Goal: Check status: Check status

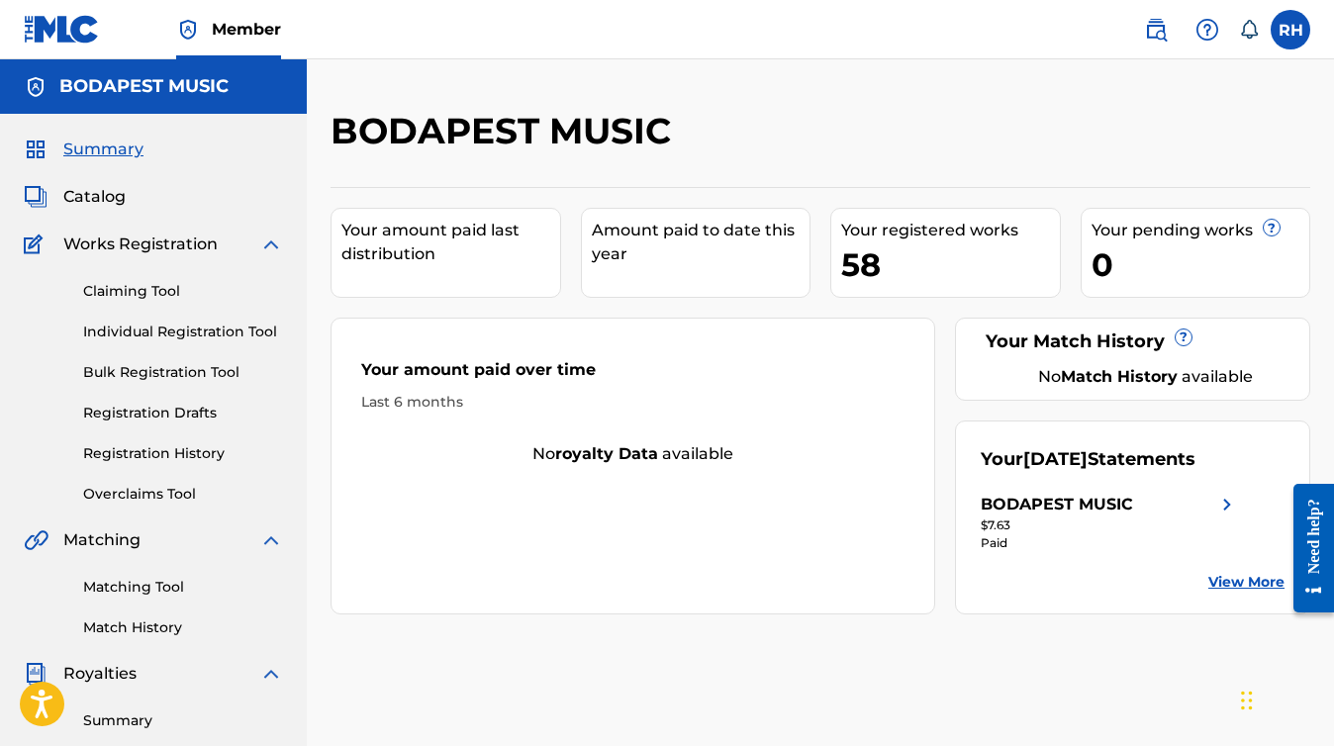
click at [1024, 512] on div "BODAPEST MUSIC" at bounding box center [1057, 505] width 152 height 24
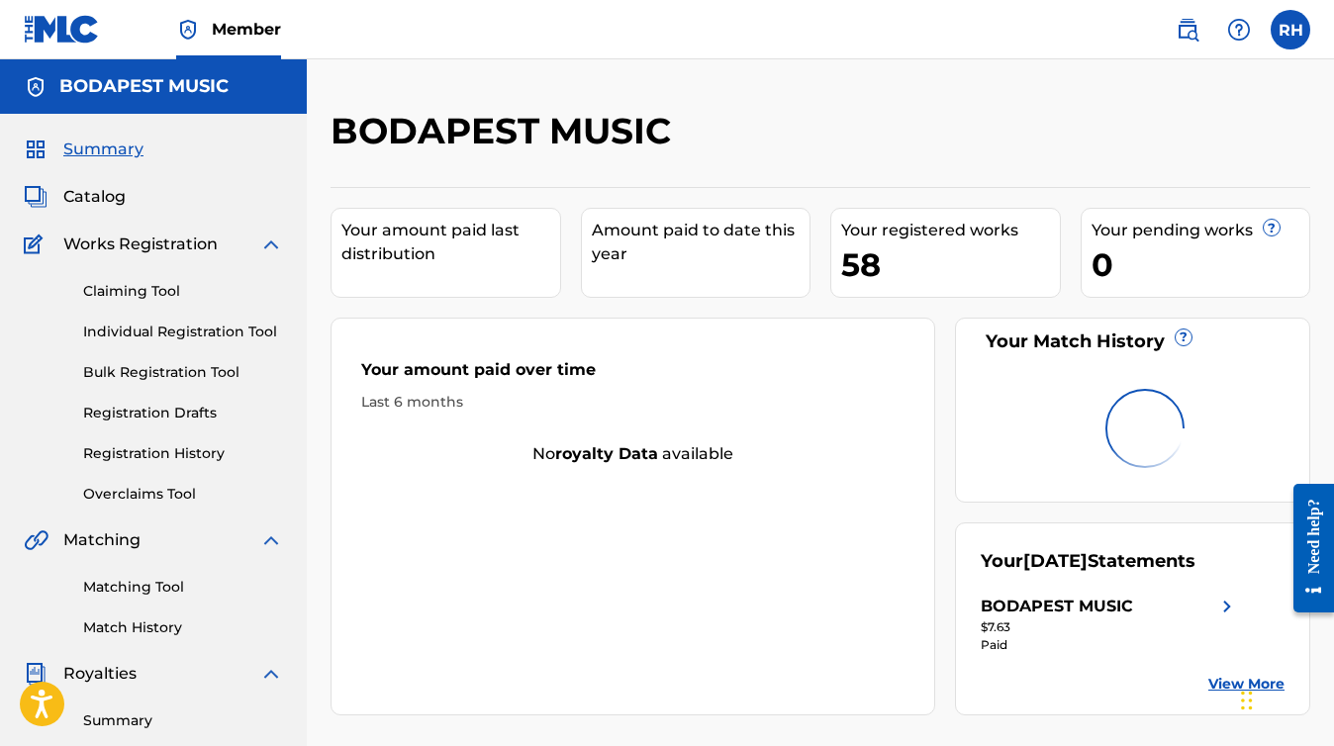
click at [954, 401] on div "Your amount paid last distribution Amount paid to date this year Your registere…" at bounding box center [821, 451] width 980 height 528
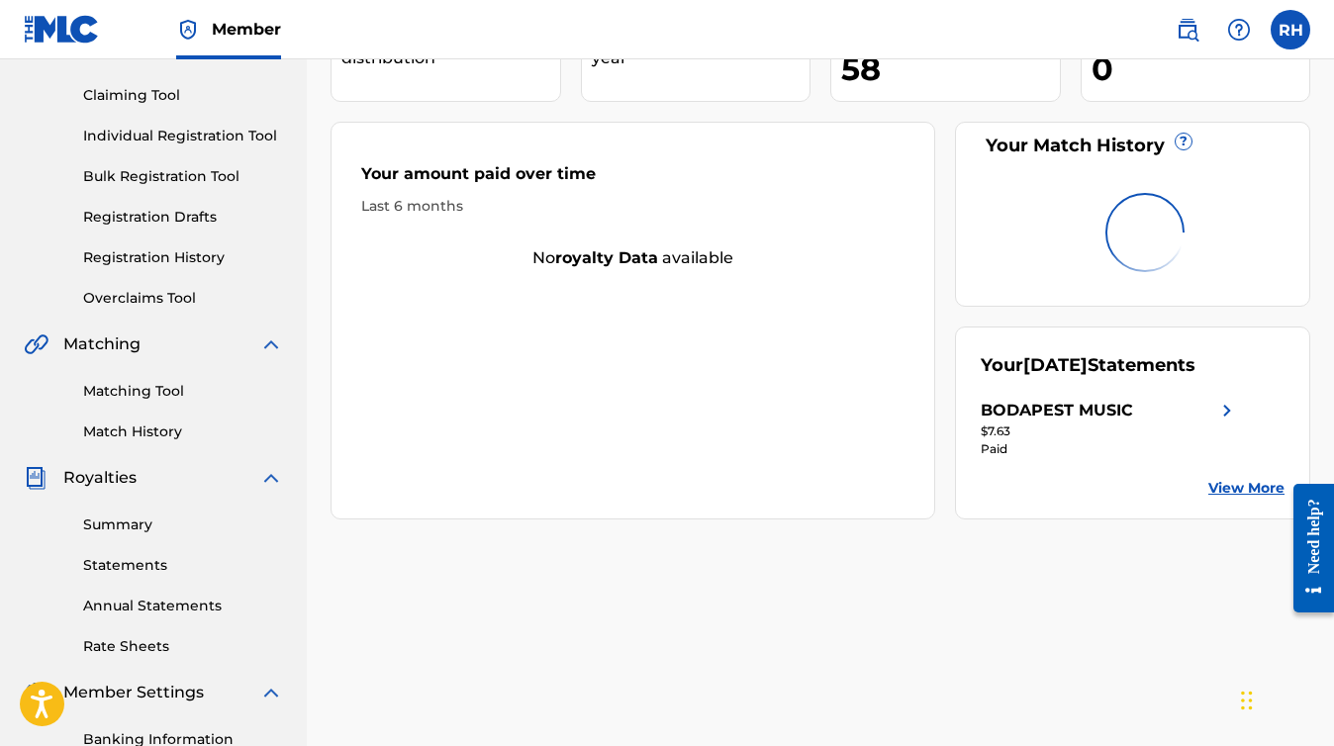
scroll to position [195, 0]
click at [836, 276] on div "Your amount paid over time Last 6 months No royalty data available" at bounding box center [633, 322] width 605 height 398
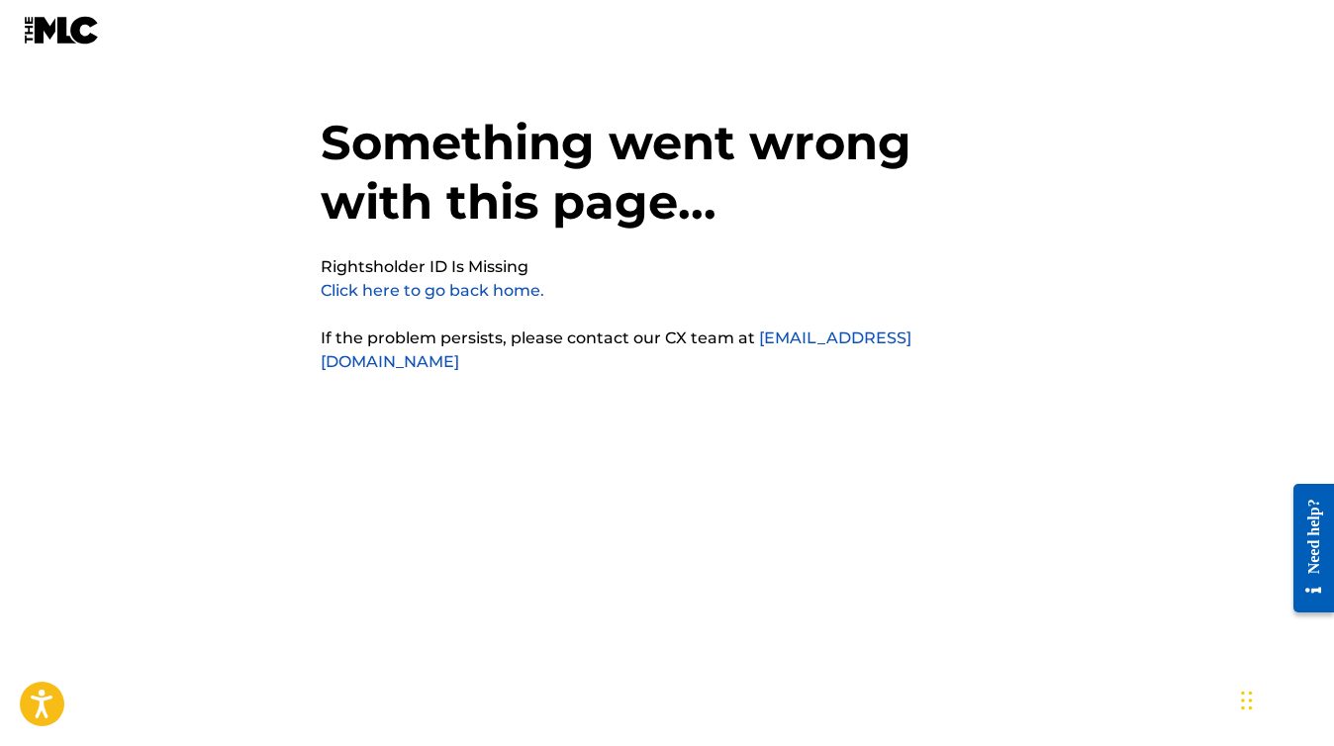
click at [439, 291] on link "Click here to go back home." at bounding box center [433, 290] width 224 height 19
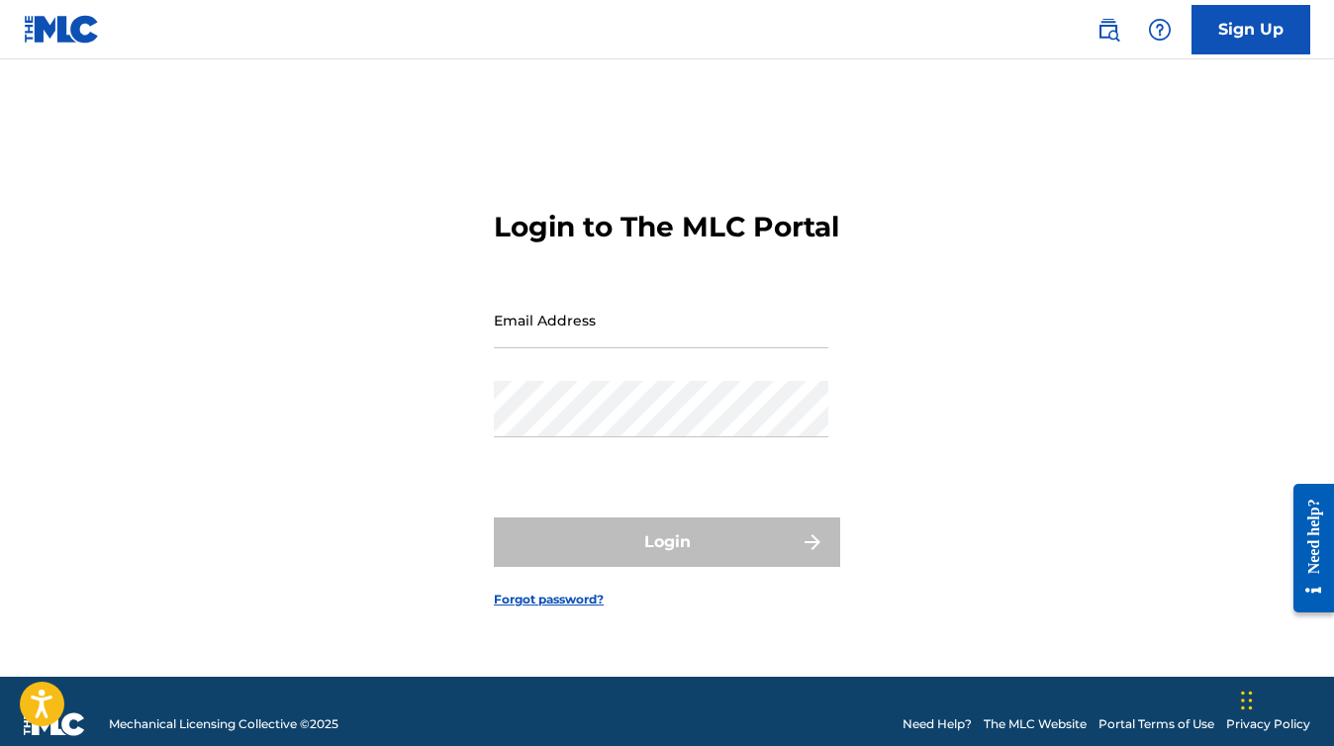
click at [629, 344] on input "Email Address" at bounding box center [661, 320] width 335 height 56
type input "[EMAIL_ADDRESS][DOMAIN_NAME]"
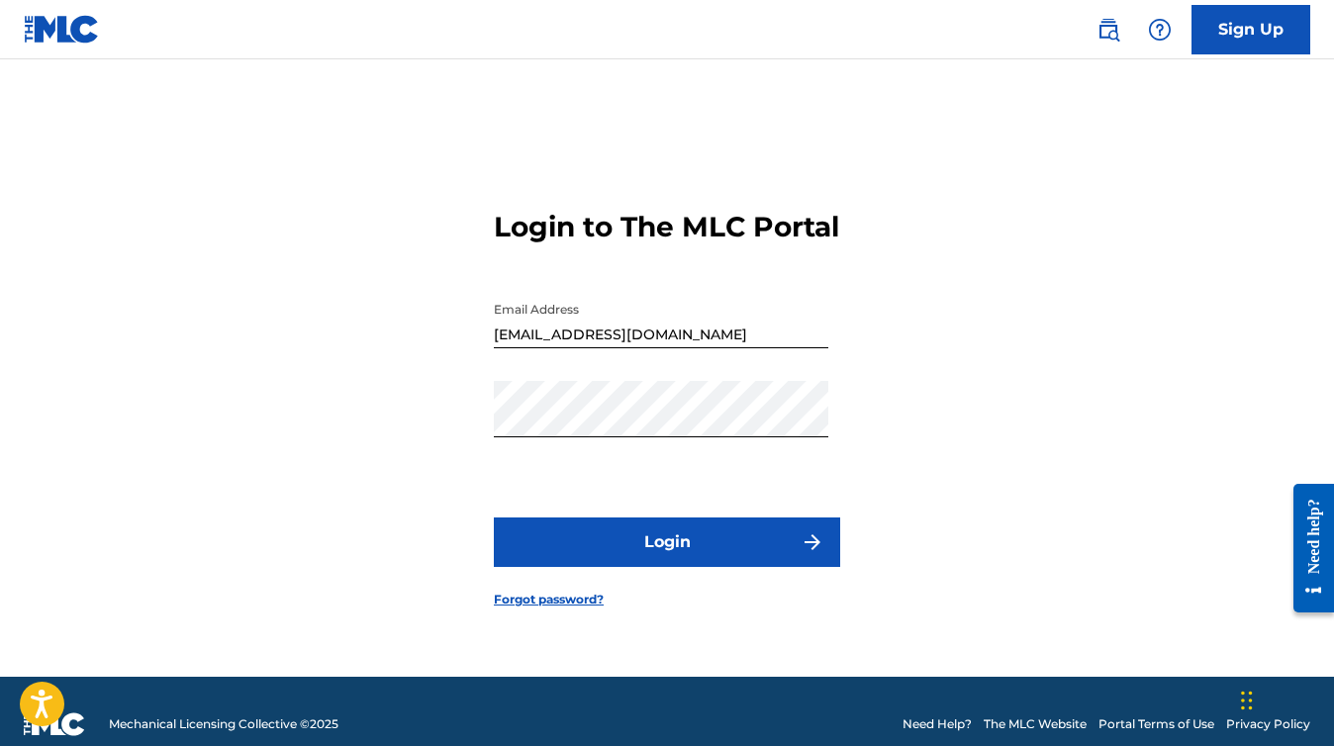
click at [661, 548] on button "Login" at bounding box center [667, 542] width 346 height 49
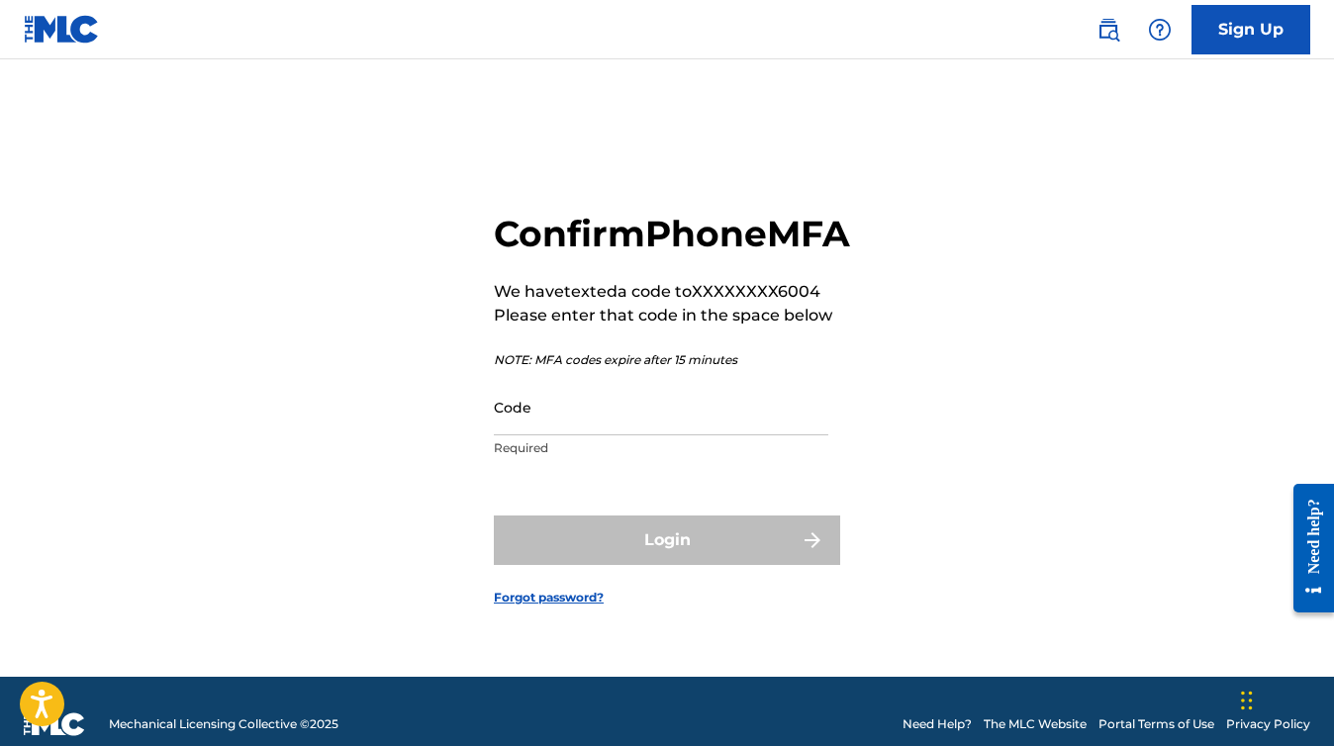
click at [610, 435] on input "Code" at bounding box center [661, 407] width 335 height 56
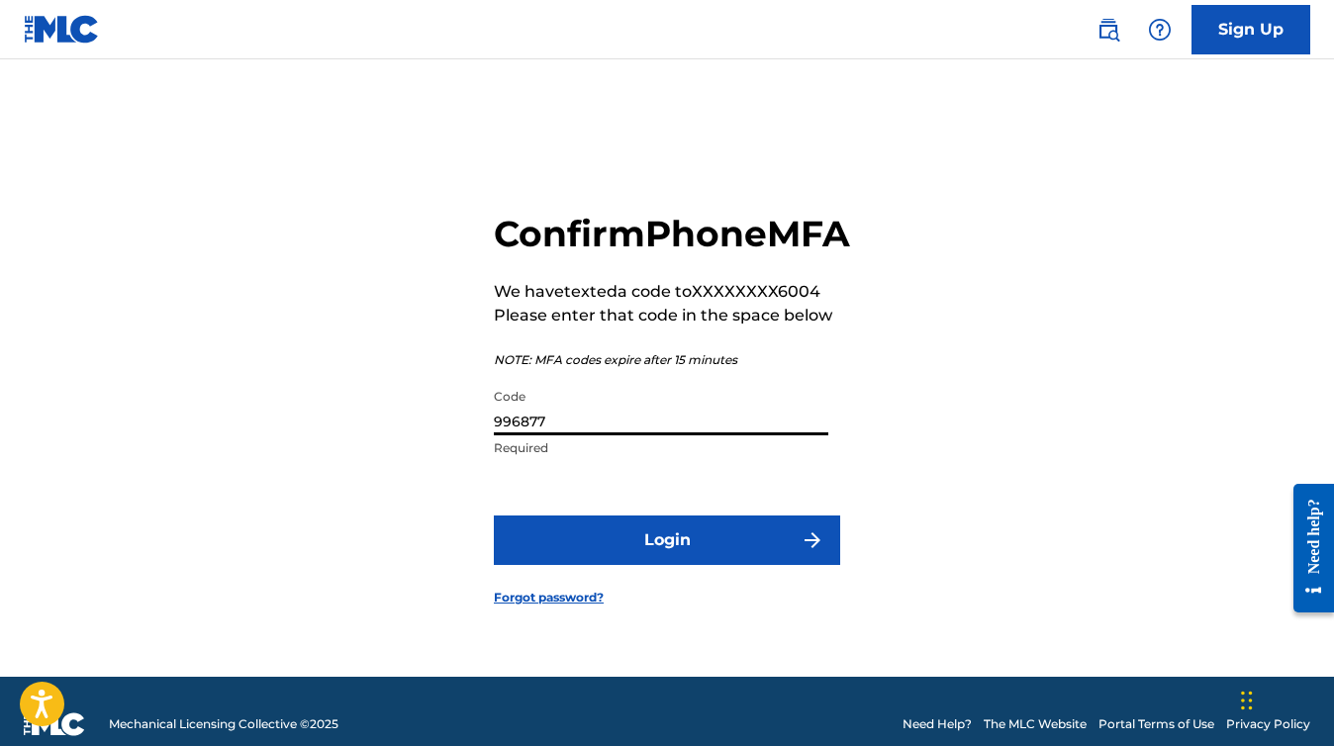
type input "996877"
click at [494, 516] on button "Login" at bounding box center [667, 540] width 346 height 49
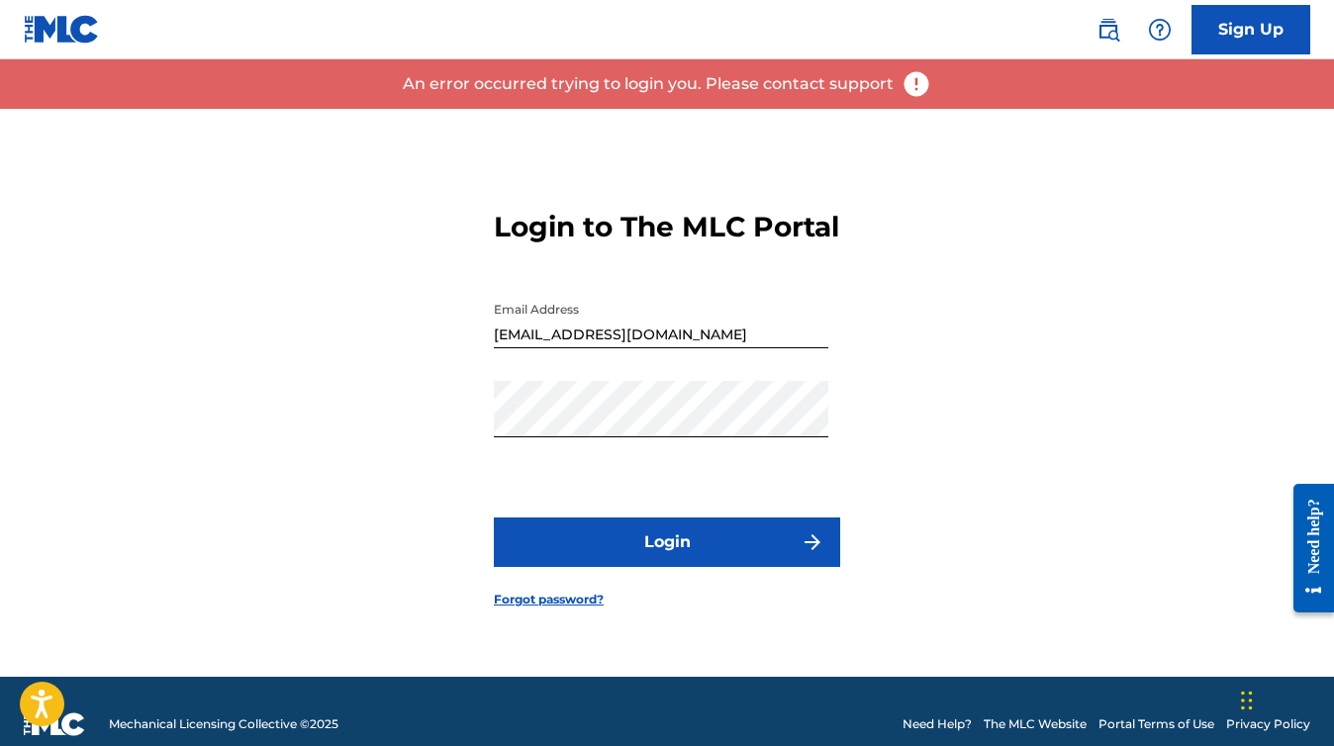
click at [668, 567] on button "Login" at bounding box center [667, 542] width 346 height 49
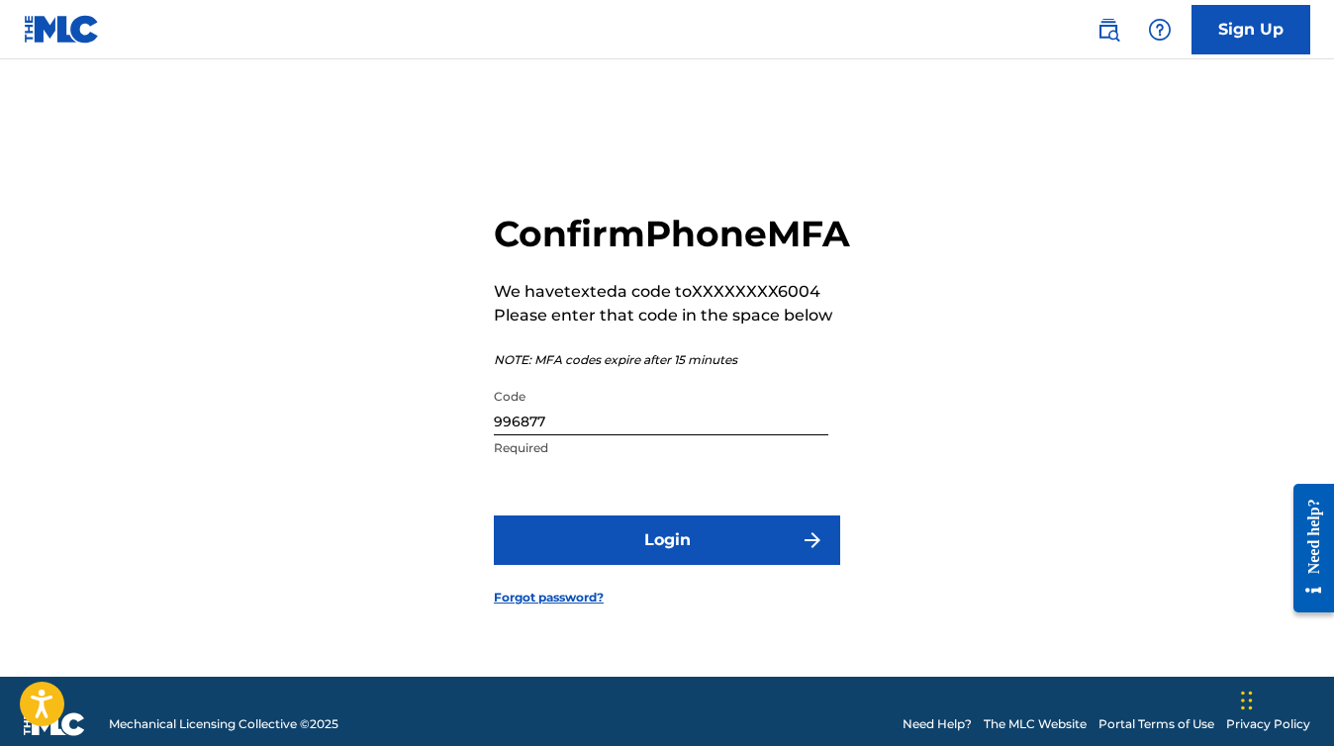
click at [680, 565] on button "Login" at bounding box center [667, 540] width 346 height 49
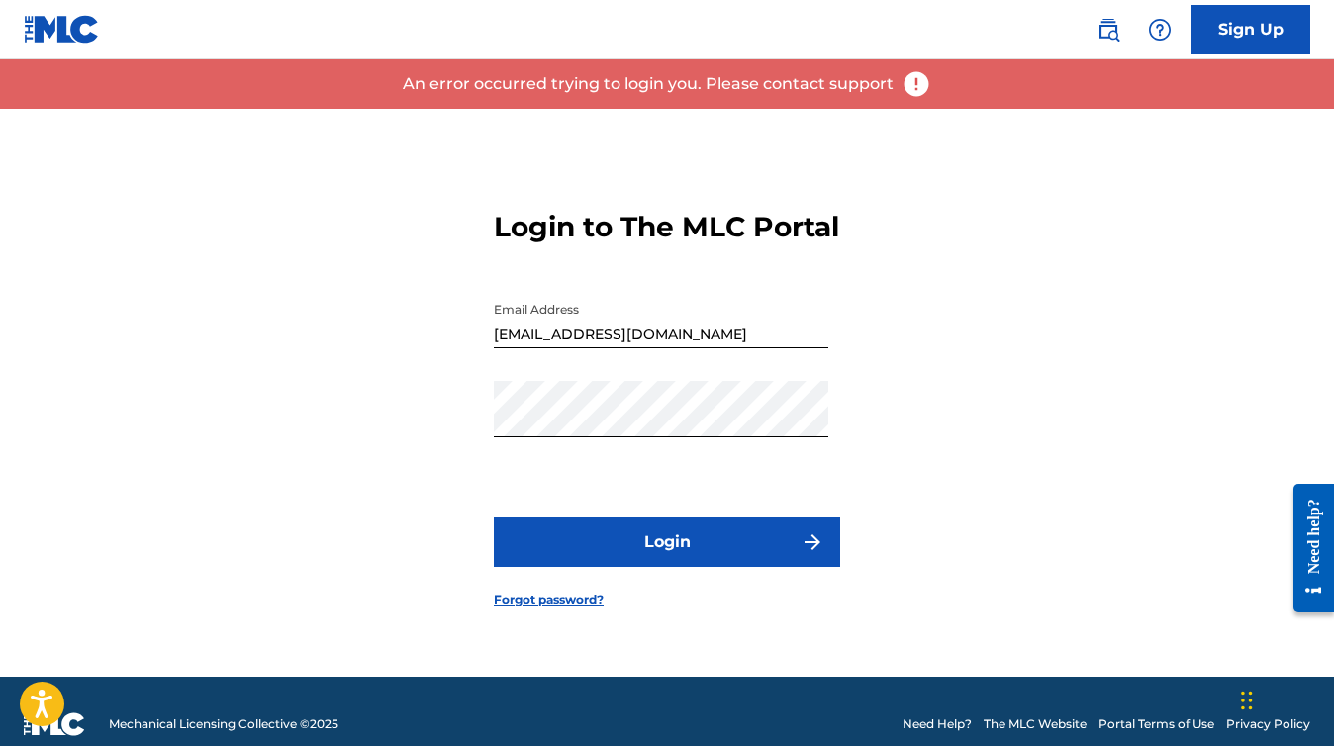
click at [674, 557] on button "Login" at bounding box center [667, 542] width 346 height 49
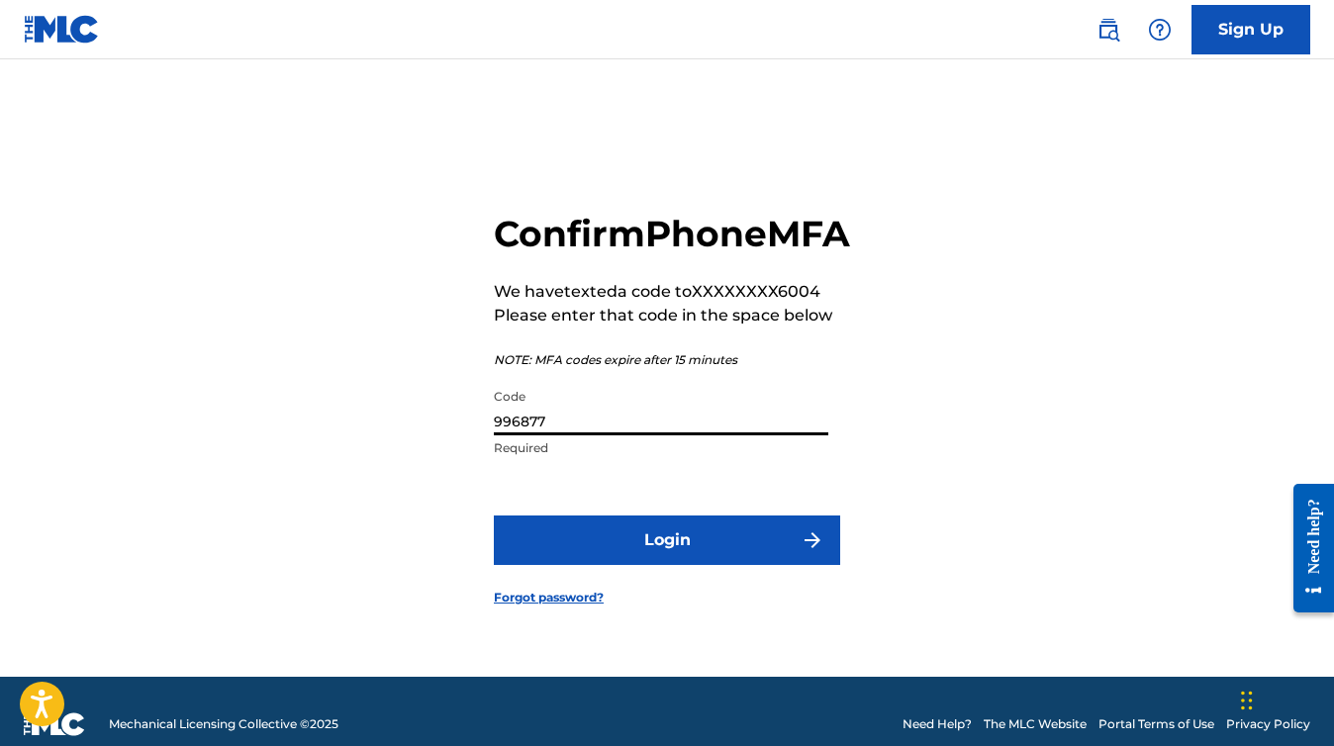
drag, startPoint x: 575, startPoint y: 442, endPoint x: 448, endPoint y: 447, distance: 126.8
click at [448, 447] on div "Confirm Phone MFA We have texted a code to XXXXXXXX6004 Please enter that code …" at bounding box center [667, 393] width 1334 height 568
type input "858859"
click at [659, 565] on button "Login" at bounding box center [667, 540] width 346 height 49
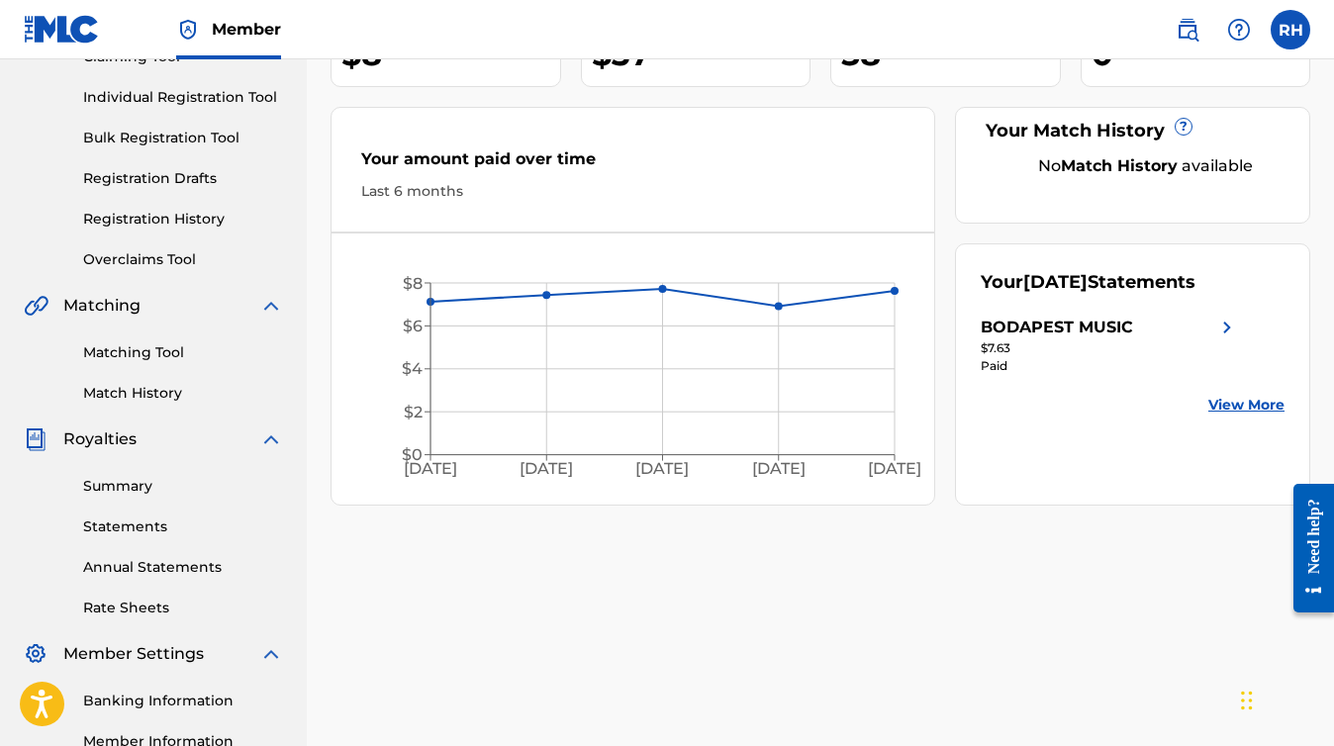
scroll to position [237, 0]
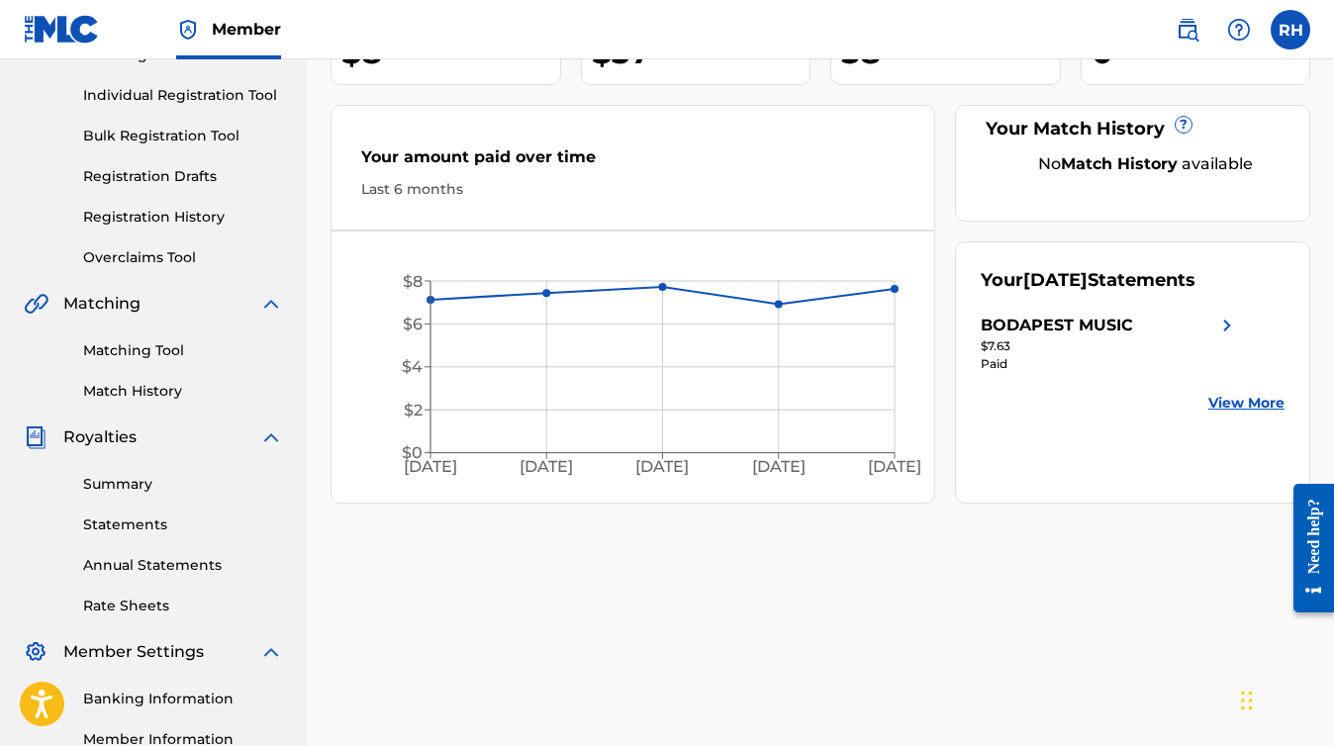
click at [1228, 326] on img at bounding box center [1227, 326] width 24 height 24
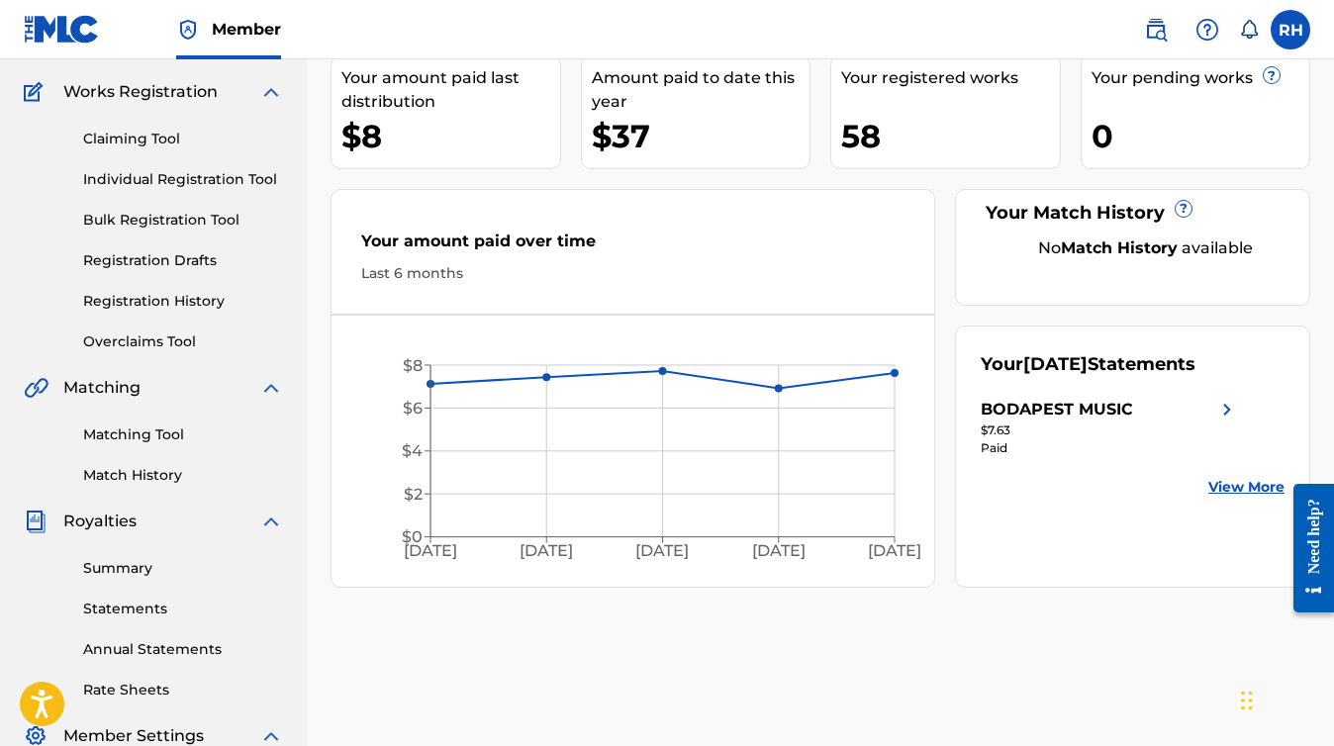
scroll to position [178, 0]
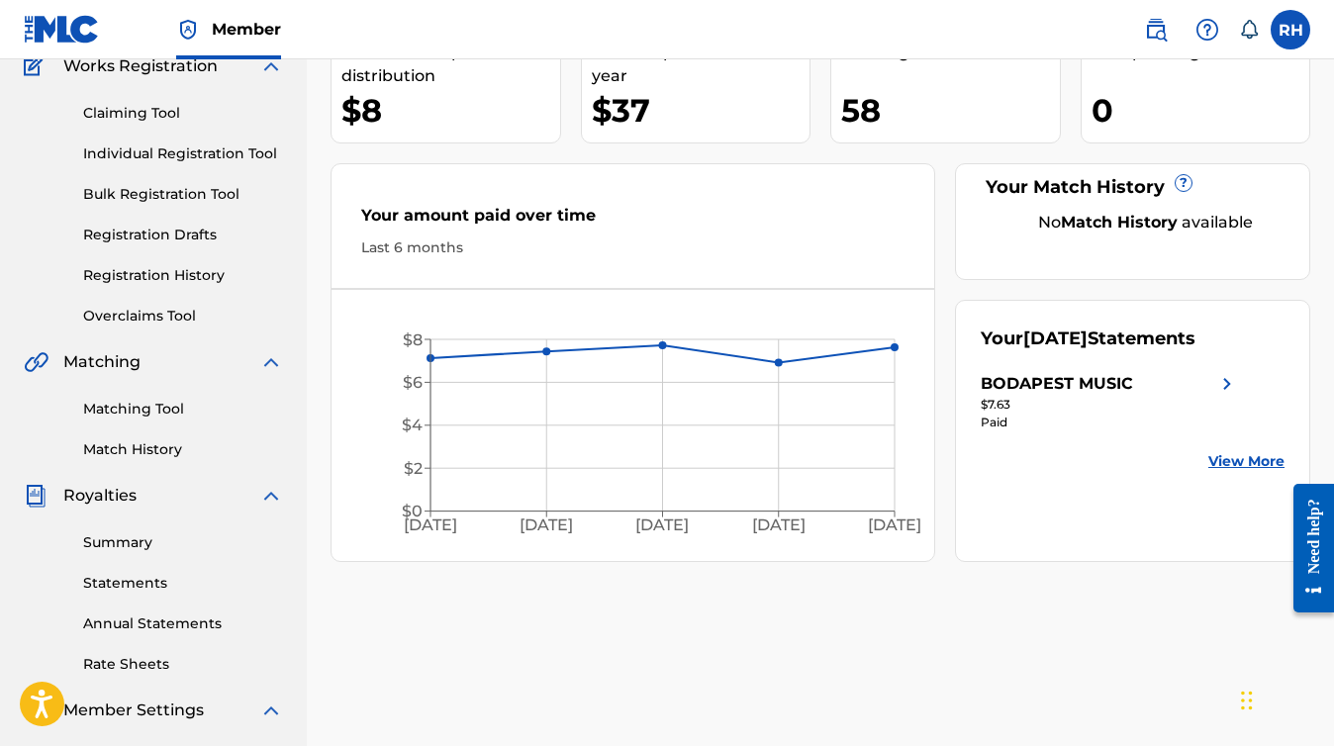
click at [1081, 387] on div "BODAPEST MUSIC" at bounding box center [1057, 384] width 152 height 24
